Goal: Task Accomplishment & Management: Use online tool/utility

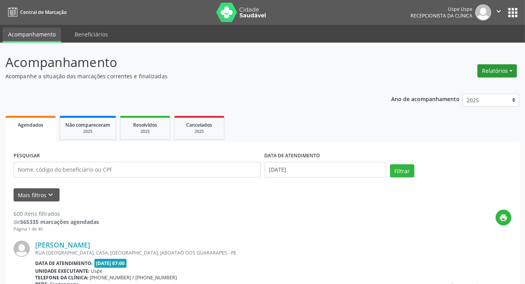
click at [494, 72] on button "Relatórios" at bounding box center [497, 70] width 39 height 13
click at [471, 84] on link "Agendamentos" at bounding box center [475, 87] width 83 height 11
select select "8"
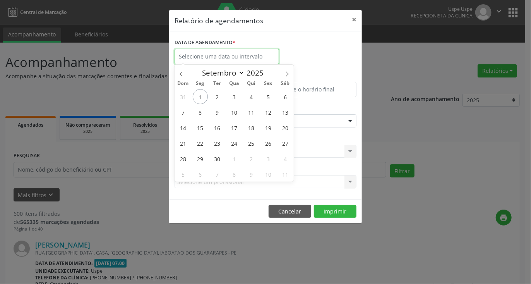
click at [257, 56] on input "text" at bounding box center [227, 56] width 105 height 15
click at [236, 96] on span "3" at bounding box center [234, 96] width 15 height 15
type input "[DATE]"
click at [236, 96] on span "3" at bounding box center [234, 96] width 15 height 15
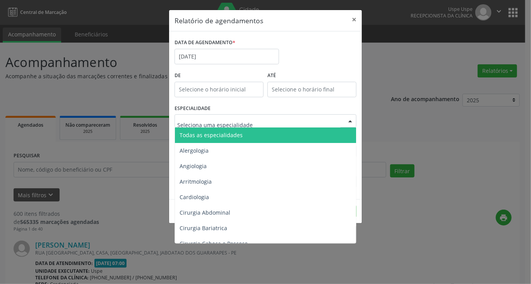
click at [290, 118] on div at bounding box center [266, 120] width 182 height 13
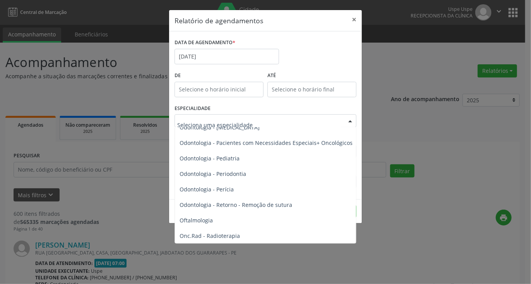
scroll to position [1006, 0]
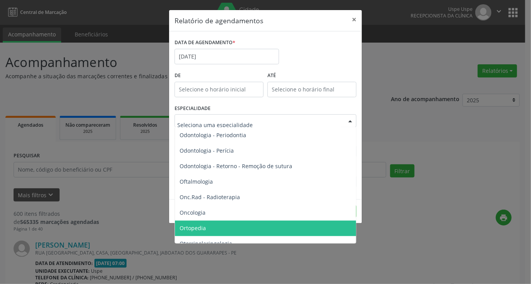
click at [208, 225] on span "Ortopedia" at bounding box center [266, 227] width 182 height 15
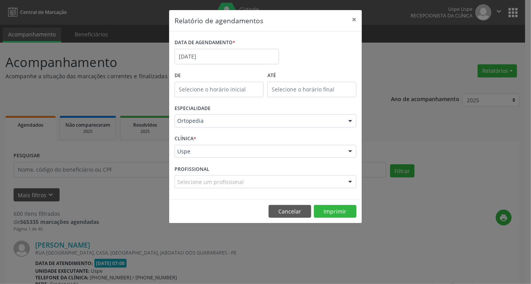
click at [271, 186] on div "Selecione um profissional" at bounding box center [266, 181] width 182 height 13
click at [211, 193] on div "DATA DE AGENDAMENTO * [DATE] De ATÉ ESPECIALIDADE Ortopedia Todas as especialid…" at bounding box center [265, 115] width 193 height 168
click at [211, 158] on div "CLÍNICA * Uspe Uspe Nenhum resultado encontrado para: " " Não há nenhuma opção …" at bounding box center [266, 148] width 186 height 30
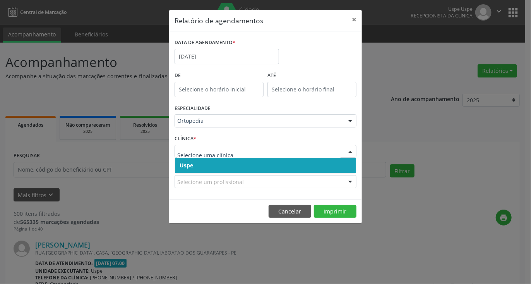
click at [206, 168] on span "Uspe" at bounding box center [265, 165] width 181 height 15
click at [196, 166] on span "Uspe" at bounding box center [265, 165] width 181 height 15
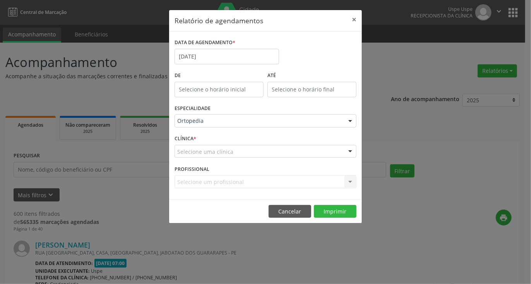
click at [195, 181] on div "Selecione um profissional Todos os profissionais Airllan [PERSON_NAME] e Ombro …" at bounding box center [266, 181] width 182 height 13
click at [195, 182] on div "Selecione um profissional Todos os profissionais Airllan [PERSON_NAME] e Ombro …" at bounding box center [266, 181] width 182 height 13
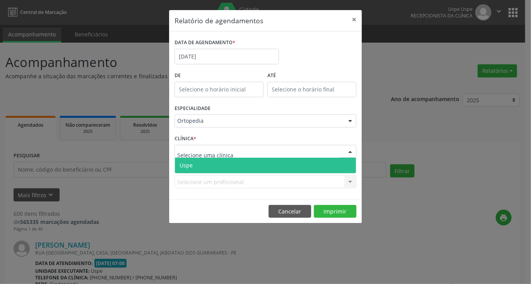
click at [250, 148] on div at bounding box center [266, 151] width 182 height 13
click at [219, 166] on span "Uspe" at bounding box center [265, 165] width 181 height 15
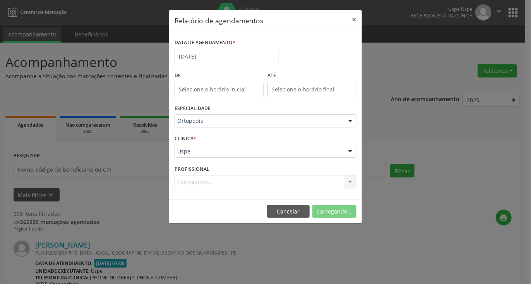
click at [218, 182] on div "Carregando... Todos os profissionais [PERSON_NAME] e Ombro [PERSON_NAME] - Ombr…" at bounding box center [266, 181] width 182 height 13
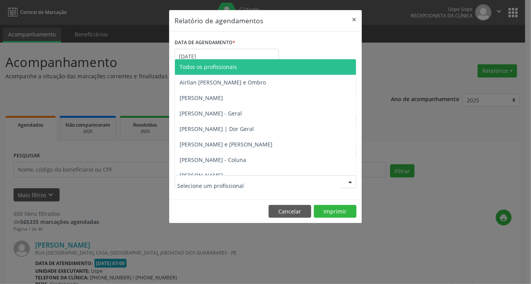
click at [299, 183] on div at bounding box center [266, 181] width 182 height 13
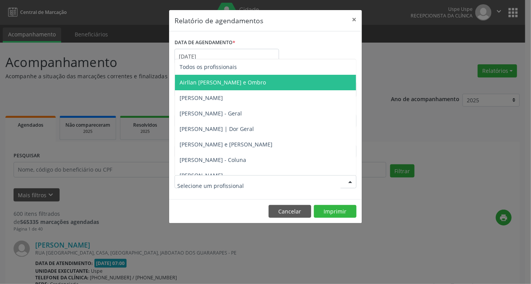
click at [216, 82] on span "Airllan [PERSON_NAME] e Ombro" at bounding box center [223, 82] width 86 height 7
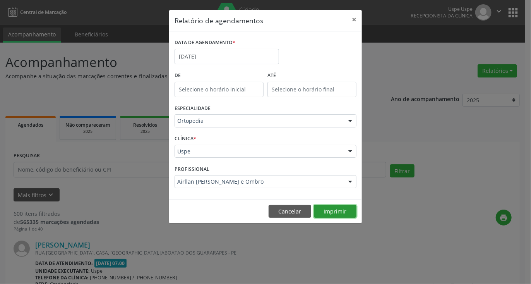
click at [333, 211] on button "Imprimir" at bounding box center [335, 211] width 43 height 13
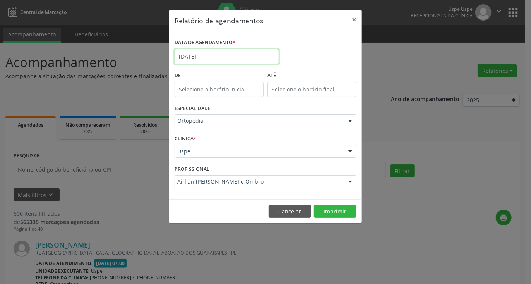
click at [228, 58] on input "[DATE]" at bounding box center [227, 56] width 105 height 15
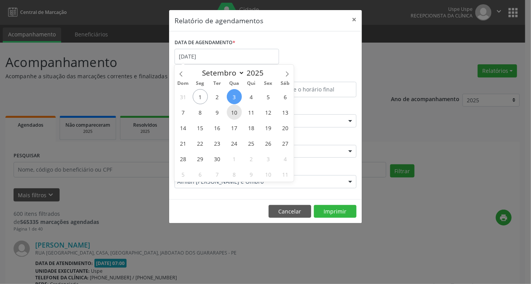
click at [233, 113] on span "10" at bounding box center [234, 112] width 15 height 15
type input "[DATE]"
click at [233, 113] on span "10" at bounding box center [234, 112] width 15 height 15
click at [233, 113] on div "ESPECIALIDADE Ortopedia Todas as especialidades Alergologia Angiologia Arritmol…" at bounding box center [266, 118] width 186 height 30
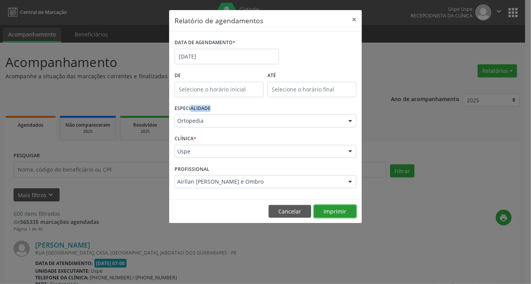
click at [334, 212] on button "Imprimir" at bounding box center [335, 211] width 43 height 13
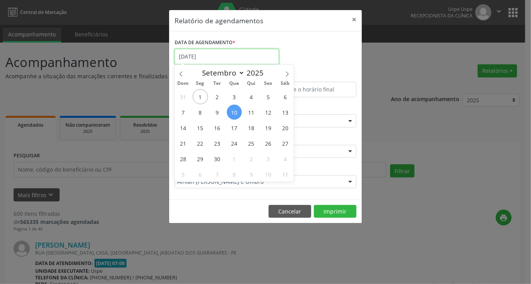
click at [234, 59] on input "[DATE]" at bounding box center [227, 56] width 105 height 15
click at [238, 128] on span "17" at bounding box center [234, 127] width 15 height 15
type input "17/09/2025"
click at [238, 128] on span "17" at bounding box center [234, 127] width 15 height 15
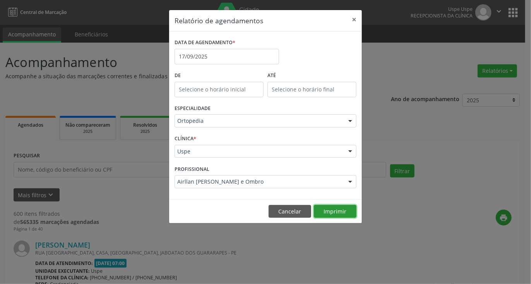
click at [339, 216] on button "Imprimir" at bounding box center [335, 211] width 43 height 13
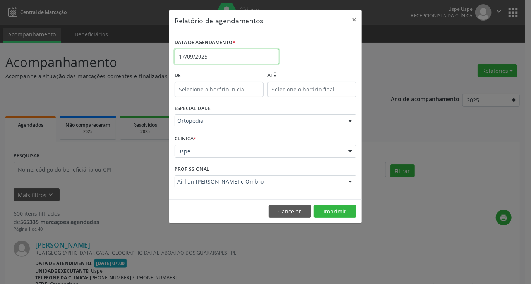
click at [258, 58] on input "17/09/2025" at bounding box center [227, 56] width 105 height 15
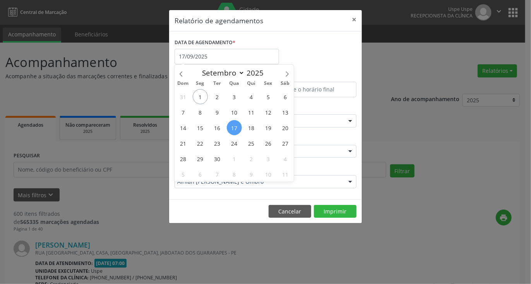
click at [235, 129] on span "17" at bounding box center [234, 127] width 15 height 15
type input "17/09/2025"
click at [235, 129] on span "17" at bounding box center [234, 127] width 15 height 15
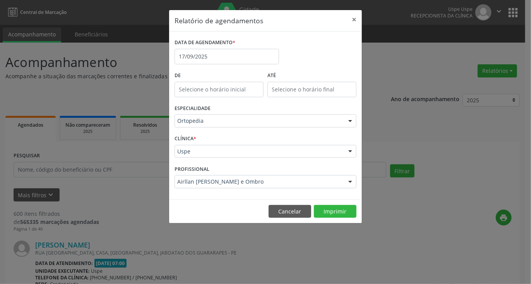
click at [235, 129] on div "ESPECIALIDADE Ortopedia Todas as especialidades Alergologia Angiologia Arritmol…" at bounding box center [266, 118] width 186 height 30
click at [329, 203] on footer "Cancelar Imprimir" at bounding box center [265, 211] width 193 height 24
click at [333, 211] on button "Imprimir" at bounding box center [335, 211] width 43 height 13
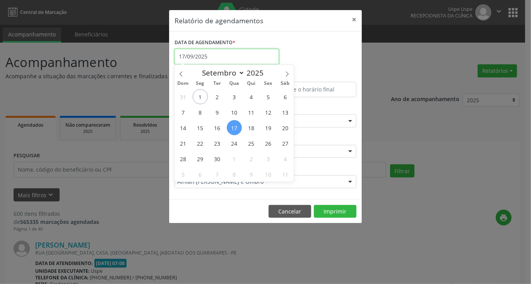
click at [249, 55] on input "17/09/2025" at bounding box center [227, 56] width 105 height 15
click at [269, 129] on span "19" at bounding box center [268, 127] width 15 height 15
type input "[DATE]"
click at [269, 129] on span "19" at bounding box center [268, 127] width 15 height 15
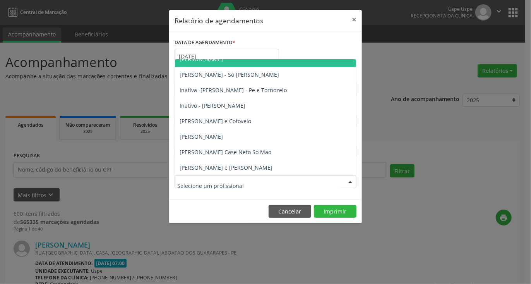
scroll to position [387, 0]
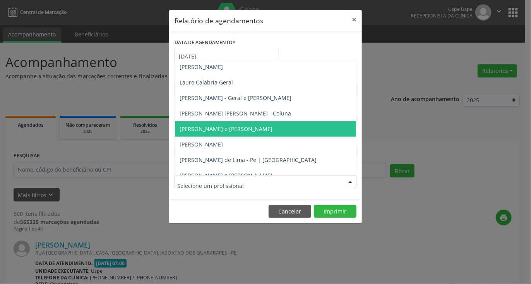
click at [227, 130] on span "[PERSON_NAME] e [PERSON_NAME]" at bounding box center [226, 128] width 93 height 7
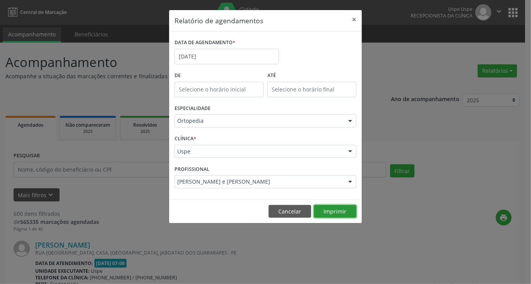
click at [343, 207] on button "Imprimir" at bounding box center [335, 211] width 43 height 13
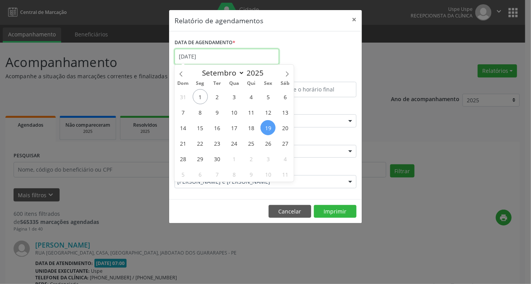
click at [249, 62] on input "[DATE]" at bounding box center [227, 56] width 105 height 15
click at [269, 98] on span "5" at bounding box center [268, 96] width 15 height 15
type input "05/09/2025"
click at [269, 98] on span "5" at bounding box center [268, 96] width 15 height 15
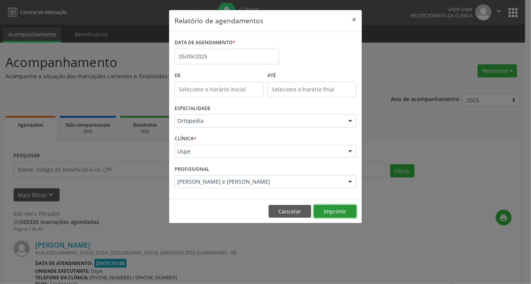
click at [342, 215] on button "Imprimir" at bounding box center [335, 211] width 43 height 13
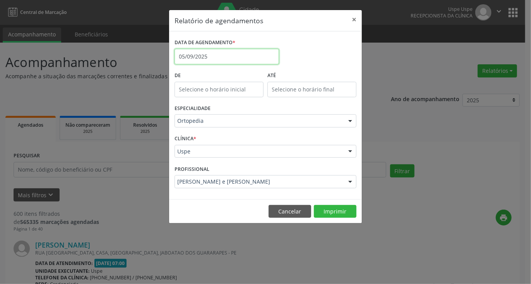
click at [250, 61] on input "05/09/2025" at bounding box center [227, 56] width 105 height 15
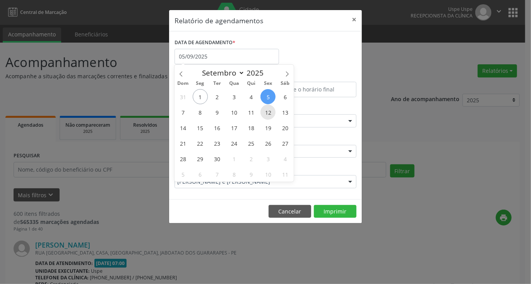
click at [269, 111] on span "12" at bounding box center [268, 112] width 15 height 15
type input "[DATE]"
click at [269, 111] on span "12" at bounding box center [268, 112] width 15 height 15
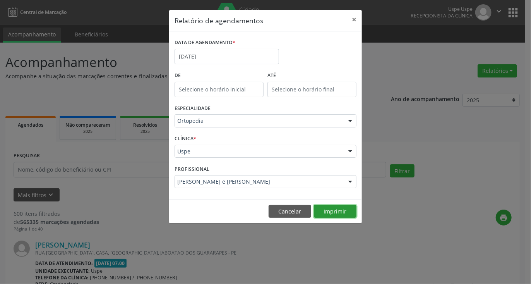
click at [332, 216] on button "Imprimir" at bounding box center [335, 211] width 43 height 13
